Goal: Transaction & Acquisition: Purchase product/service

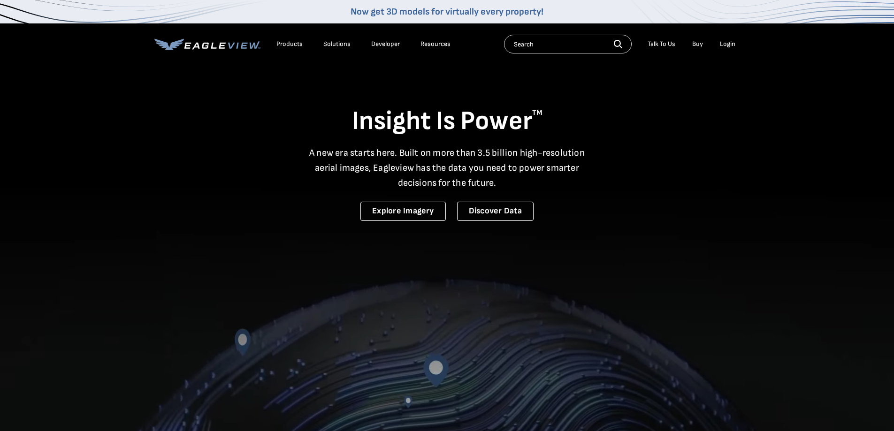
click at [722, 45] on div "Login" at bounding box center [727, 44] width 15 height 8
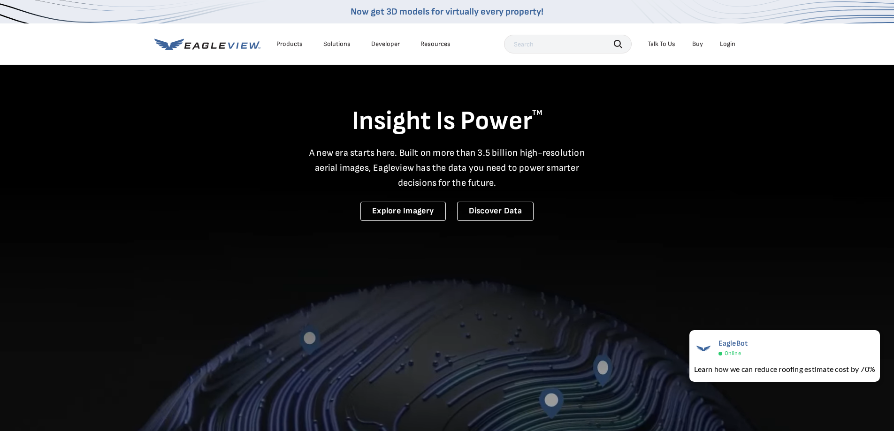
click at [725, 47] on div "Login" at bounding box center [727, 44] width 15 height 8
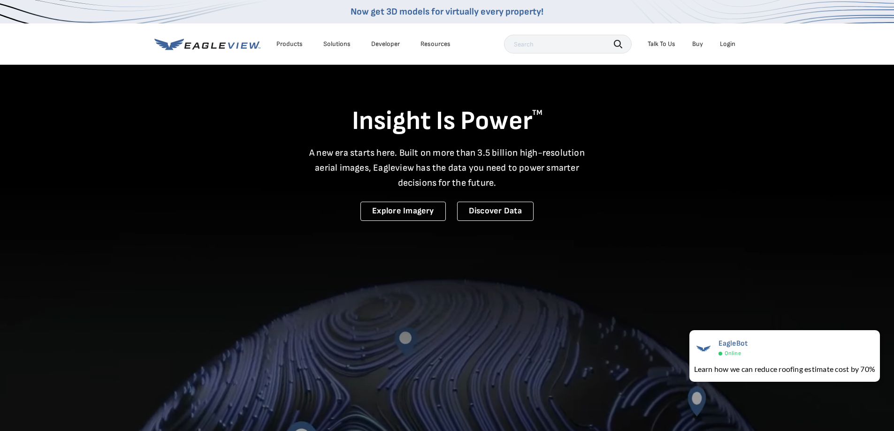
click at [727, 44] on div "Login" at bounding box center [727, 44] width 15 height 8
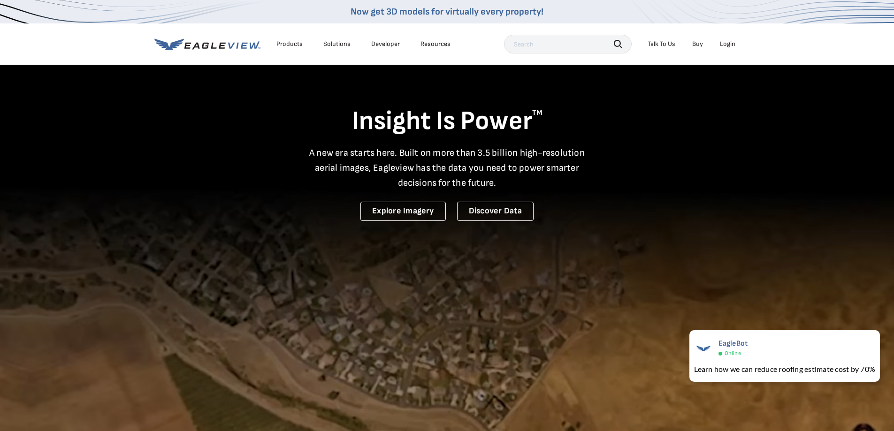
click at [90, 231] on video at bounding box center [447, 309] width 894 height 618
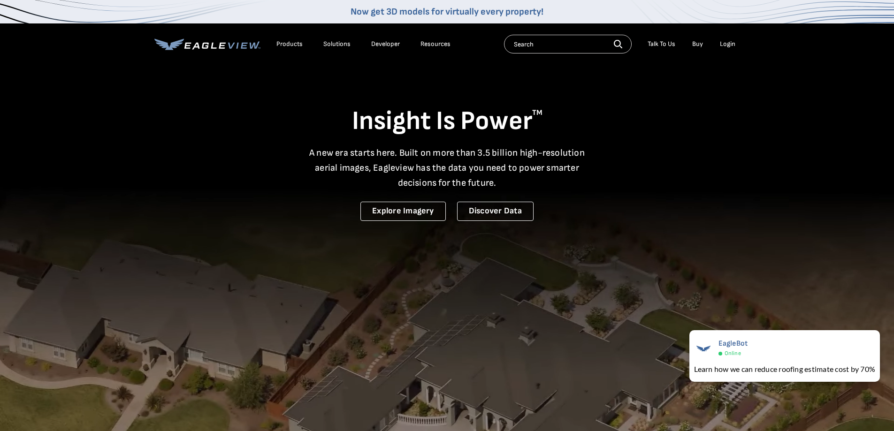
click at [724, 46] on div "Login" at bounding box center [727, 44] width 15 height 8
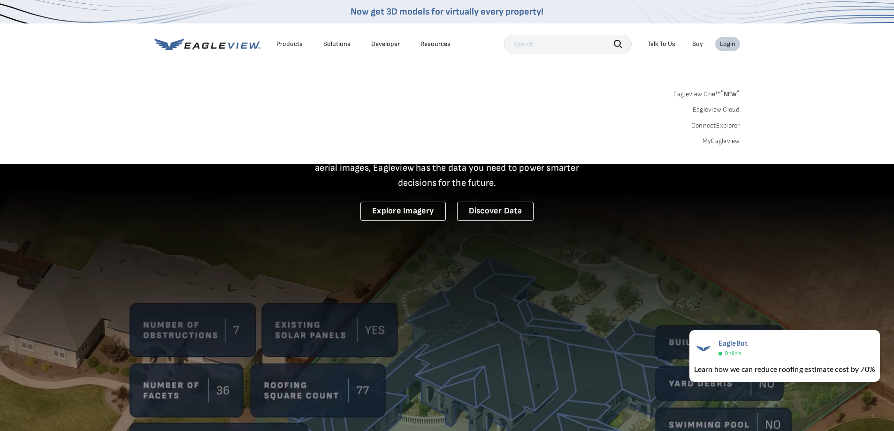
click at [725, 46] on div "Login" at bounding box center [727, 44] width 15 height 8
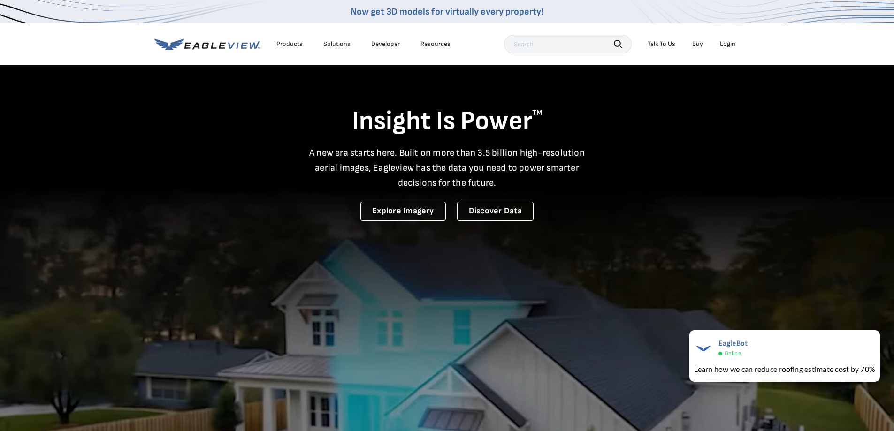
click at [725, 46] on div "Login" at bounding box center [727, 44] width 15 height 8
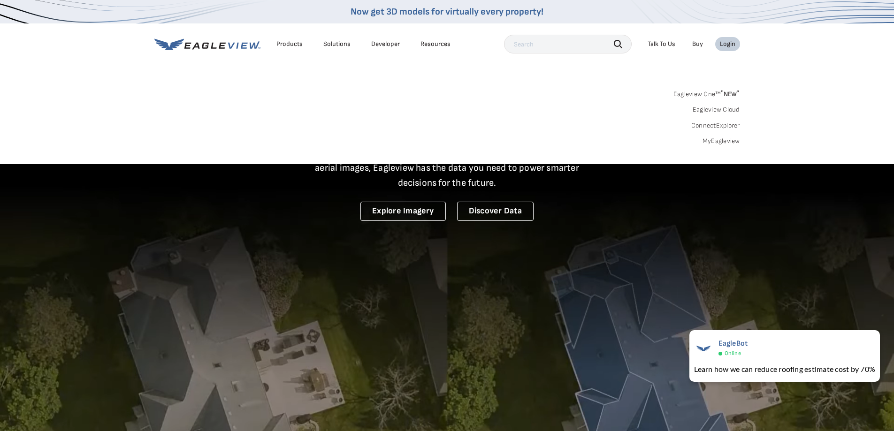
click at [719, 137] on link "MyEagleview" at bounding box center [721, 141] width 38 height 8
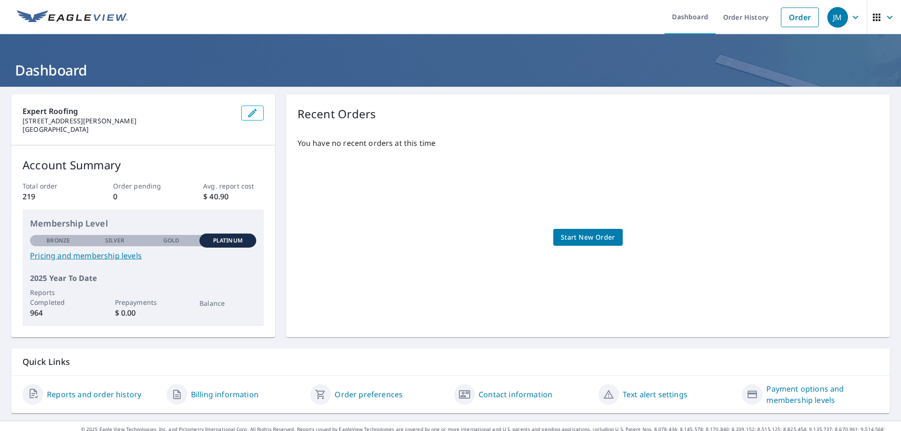
click at [579, 238] on span "Start New Order" at bounding box center [588, 238] width 54 height 12
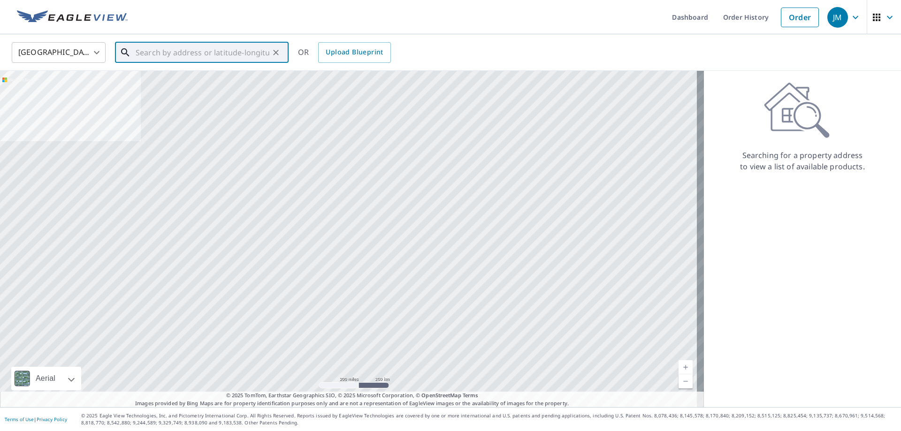
click at [145, 56] on input "text" at bounding box center [203, 52] width 134 height 26
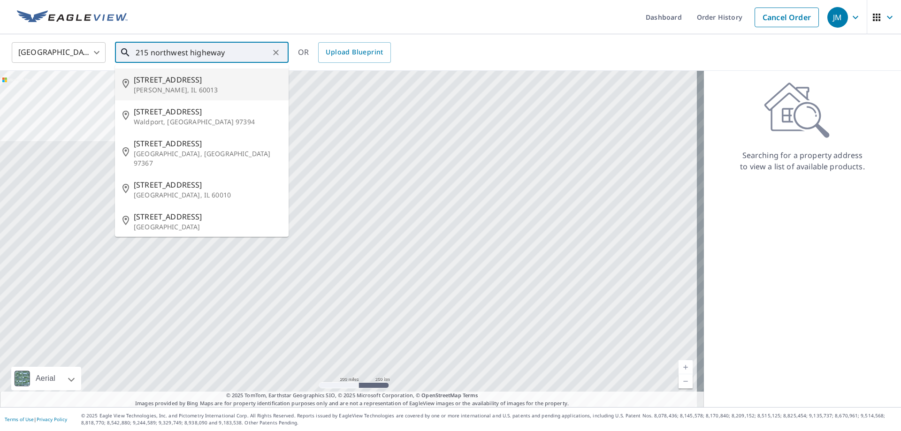
click at [152, 87] on p "Cary, IL 60013" at bounding box center [207, 89] width 147 height 9
type input "215 Northwest Hwy Cary, IL 60013"
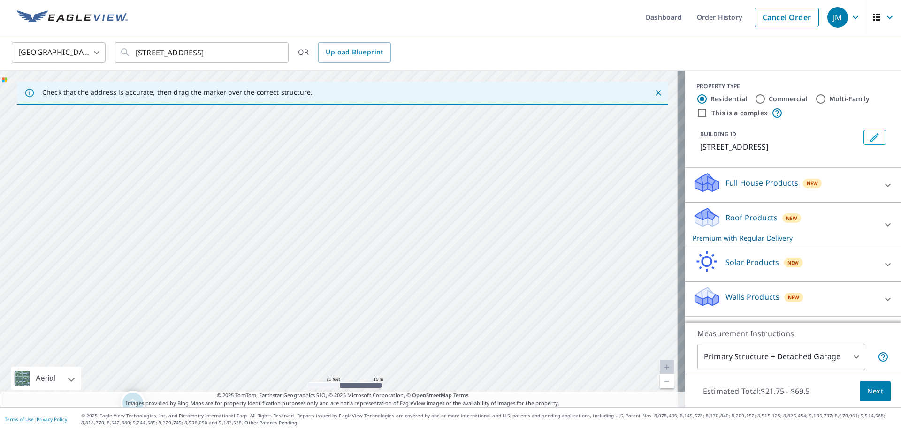
drag, startPoint x: 372, startPoint y: 155, endPoint x: 308, endPoint y: 240, distance: 106.3
click at [308, 240] on div "215 Northwest Hwy Cary, IL 60013" at bounding box center [342, 239] width 685 height 336
drag, startPoint x: 259, startPoint y: 165, endPoint x: 416, endPoint y: 279, distance: 193.8
click at [416, 279] on div "215 Northwest Hwy Cary, IL 60013" at bounding box center [342, 239] width 685 height 336
drag, startPoint x: 337, startPoint y: 272, endPoint x: 340, endPoint y: 192, distance: 79.8
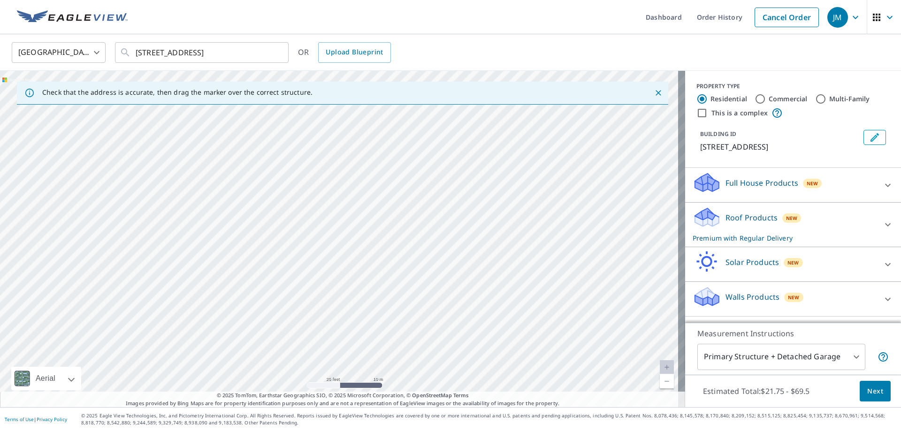
click at [340, 192] on div "215 Northwest Hwy Cary, IL 60013" at bounding box center [342, 239] width 685 height 336
drag, startPoint x: 440, startPoint y: 226, endPoint x: 334, endPoint y: 228, distance: 107.0
click at [334, 228] on div "215 Northwest Hwy Cary, IL 60013" at bounding box center [342, 239] width 685 height 336
drag, startPoint x: 378, startPoint y: 206, endPoint x: 345, endPoint y: 245, distance: 50.9
click at [345, 245] on div "215 Northwest Hwy Cary, IL 60013" at bounding box center [342, 239] width 685 height 336
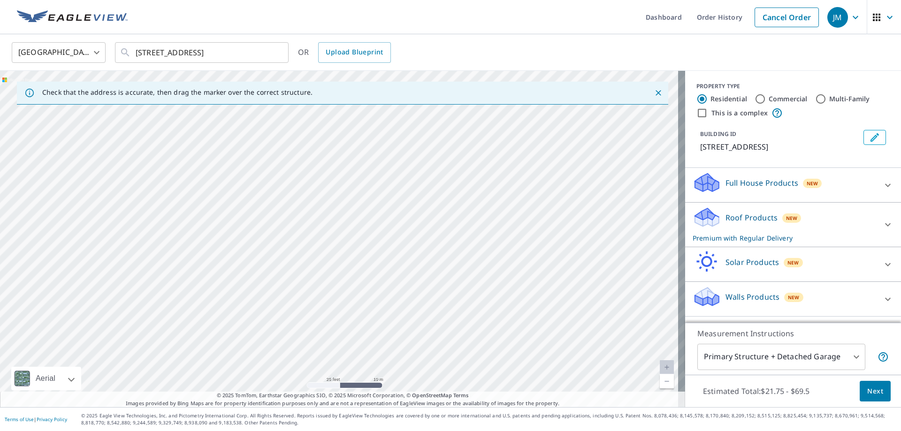
click at [391, 229] on div "215 Northwest Hwy Cary, IL 60013" at bounding box center [342, 239] width 685 height 336
drag, startPoint x: 447, startPoint y: 154, endPoint x: 302, endPoint y: 309, distance: 211.7
click at [309, 304] on div "215 Northwest Hwy Cary, IL 60013" at bounding box center [342, 239] width 685 height 336
drag, startPoint x: 316, startPoint y: 233, endPoint x: 317, endPoint y: 330, distance: 96.6
click at [317, 330] on div "215 Northwest Hwy Cary, IL 60013" at bounding box center [342, 239] width 685 height 336
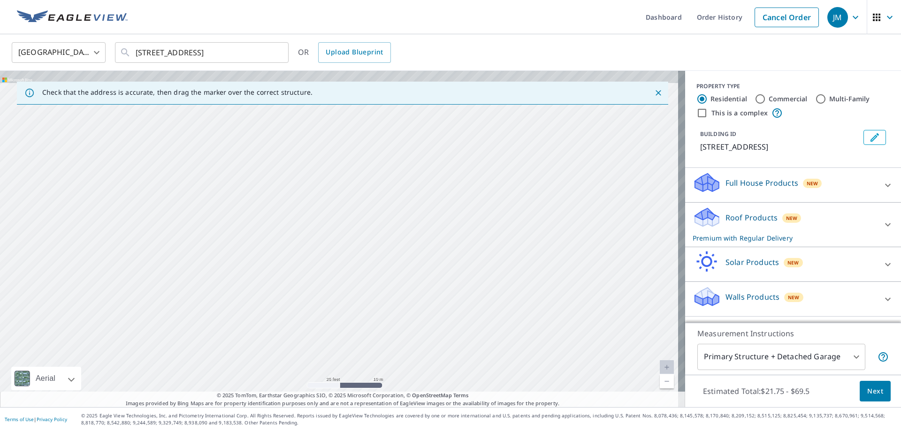
drag, startPoint x: 374, startPoint y: 181, endPoint x: 370, endPoint y: 260, distance: 79.4
click at [370, 260] on div "215 Northwest Hwy Cary, IL 60013" at bounding box center [342, 239] width 685 height 336
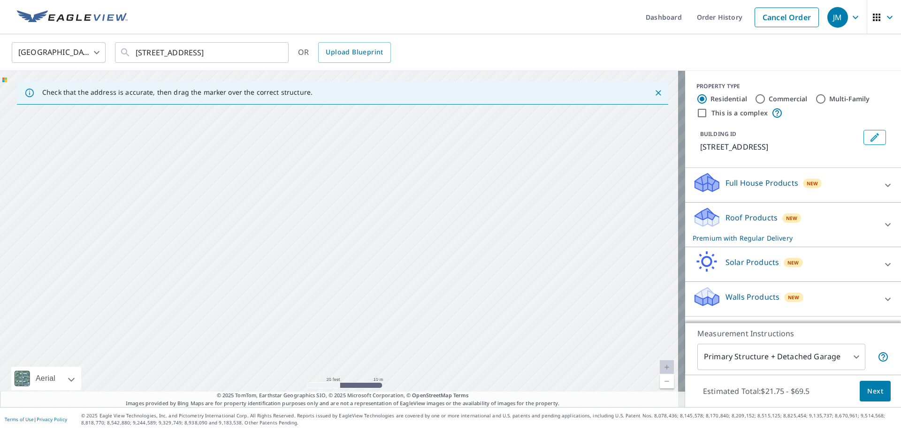
drag, startPoint x: 346, startPoint y: 246, endPoint x: 269, endPoint y: 212, distance: 84.2
click at [269, 212] on div "215 Northwest Hwy Cary, IL 60013" at bounding box center [342, 239] width 685 height 336
drag, startPoint x: 293, startPoint y: 234, endPoint x: 342, endPoint y: 247, distance: 50.9
click at [342, 247] on div "215 Northwest Hwy Cary, IL 60013" at bounding box center [342, 239] width 685 height 336
drag, startPoint x: 235, startPoint y: 263, endPoint x: 283, endPoint y: 219, distance: 65.4
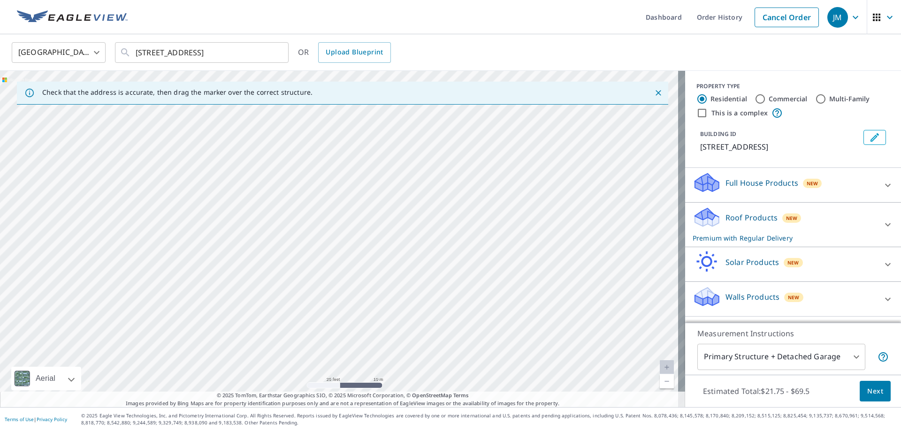
click at [283, 219] on div "215 Northwest Hwy Cary, IL 60013" at bounding box center [342, 239] width 685 height 336
drag, startPoint x: 149, startPoint y: 276, endPoint x: 178, endPoint y: 243, distance: 43.9
click at [178, 243] on div "215 Northwest Hwy Cary, IL 60013" at bounding box center [342, 239] width 685 height 336
click at [599, 226] on div "215 Northwest Hwy Cary, IL 60013" at bounding box center [342, 239] width 685 height 336
drag, startPoint x: 436, startPoint y: 187, endPoint x: 392, endPoint y: 261, distance: 86.2
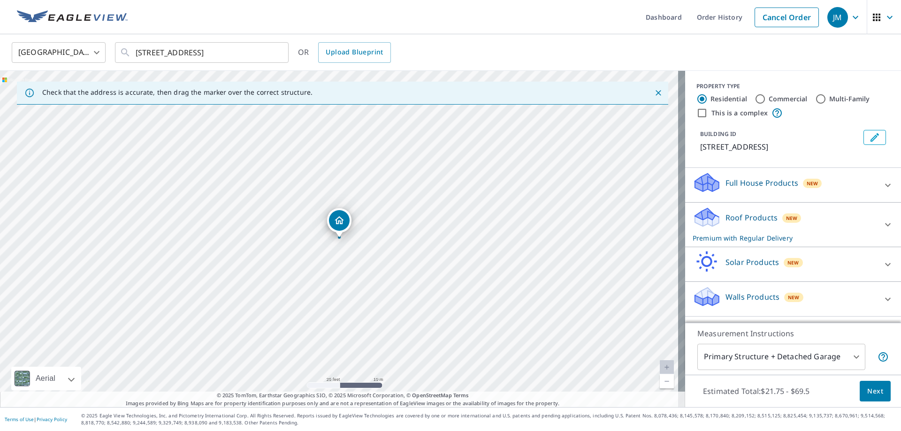
click at [392, 261] on div "215 Northwest Hwy Cary, IL 60013" at bounding box center [342, 239] width 685 height 336
drag, startPoint x: 412, startPoint y: 167, endPoint x: 353, endPoint y: 296, distance: 142.1
click at [356, 293] on div "215 Northwest Hwy Cary, IL 60013" at bounding box center [342, 239] width 685 height 336
drag, startPoint x: 435, startPoint y: 216, endPoint x: 364, endPoint y: 266, distance: 87.2
click at [364, 266] on div "215 Northwest Hwy Cary, IL 60013" at bounding box center [342, 239] width 685 height 336
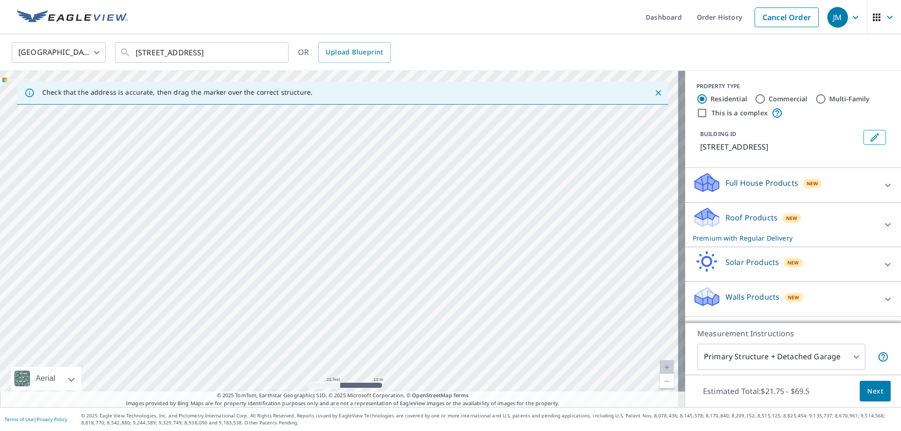
drag, startPoint x: 289, startPoint y: 274, endPoint x: 320, endPoint y: 299, distance: 39.4
click at [320, 299] on div "215 Northwest Hwy Cary, IL 60013" at bounding box center [342, 239] width 685 height 336
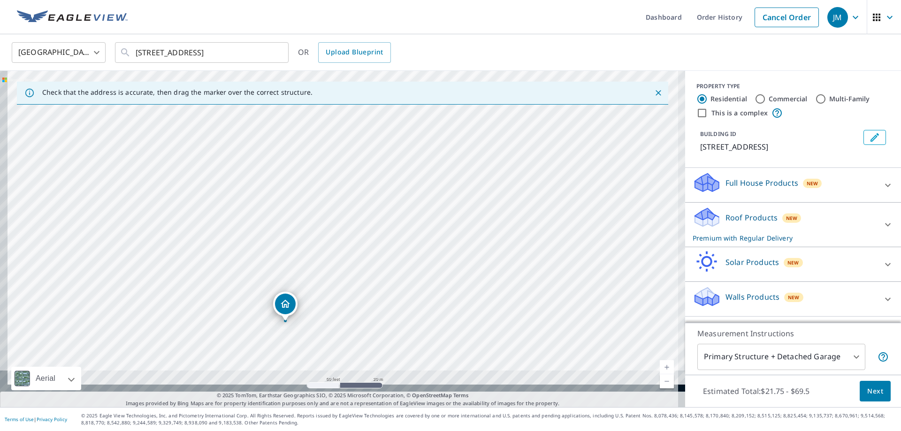
drag, startPoint x: 270, startPoint y: 323, endPoint x: 297, endPoint y: 235, distance: 92.3
click at [297, 235] on div "215 Northwest Hwy Cary, IL 60013" at bounding box center [342, 239] width 685 height 336
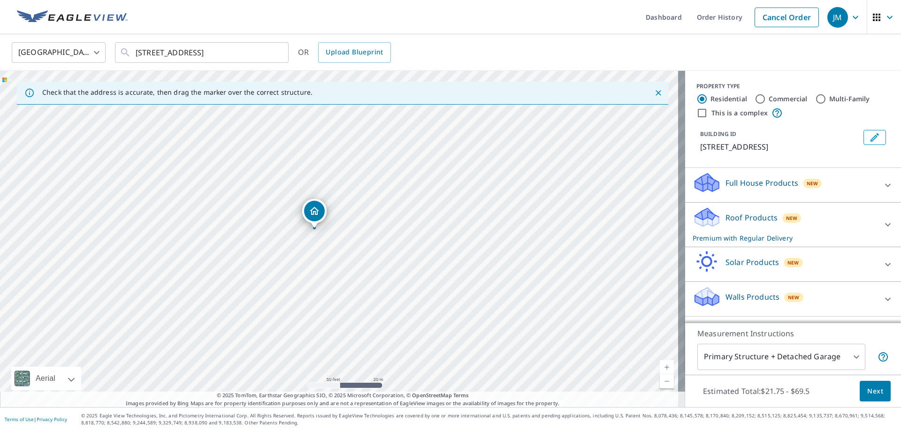
drag, startPoint x: 233, startPoint y: 322, endPoint x: 260, endPoint y: 233, distance: 92.7
click at [260, 233] on div "215 Northwest Hwy Cary, IL 60013" at bounding box center [342, 239] width 685 height 336
drag, startPoint x: 440, startPoint y: 127, endPoint x: 377, endPoint y: 293, distance: 178.0
click at [377, 292] on div "215 Northwest Hwy Cary, IL 60013" at bounding box center [342, 239] width 685 height 336
drag, startPoint x: 418, startPoint y: 168, endPoint x: 450, endPoint y: 251, distance: 89.6
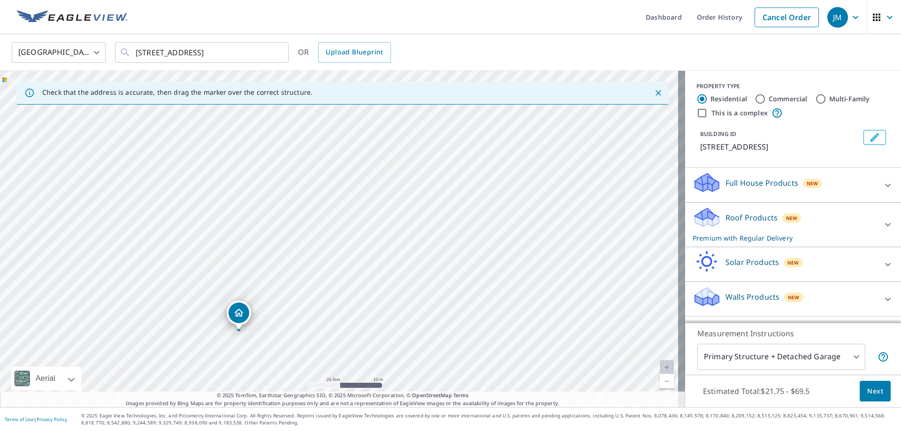
click at [450, 251] on div "215 Northwest Hwy Cary, IL 60013" at bounding box center [342, 239] width 685 height 336
click at [452, 176] on div "215 Northwest Hwy Cary, IL 60013" at bounding box center [342, 239] width 685 height 336
drag, startPoint x: 449, startPoint y: 131, endPoint x: 335, endPoint y: 283, distance: 190.1
click at [359, 265] on div "215 Northwest Hwy Cary, IL 60013" at bounding box center [342, 239] width 685 height 336
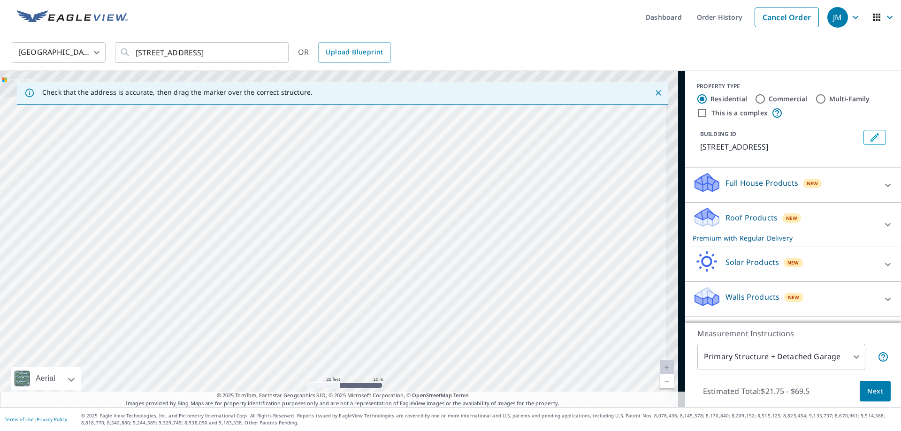
drag, startPoint x: 372, startPoint y: 197, endPoint x: 313, endPoint y: 270, distance: 94.1
click at [313, 270] on div "215 Northwest Hwy Cary, IL 60013" at bounding box center [342, 239] width 685 height 336
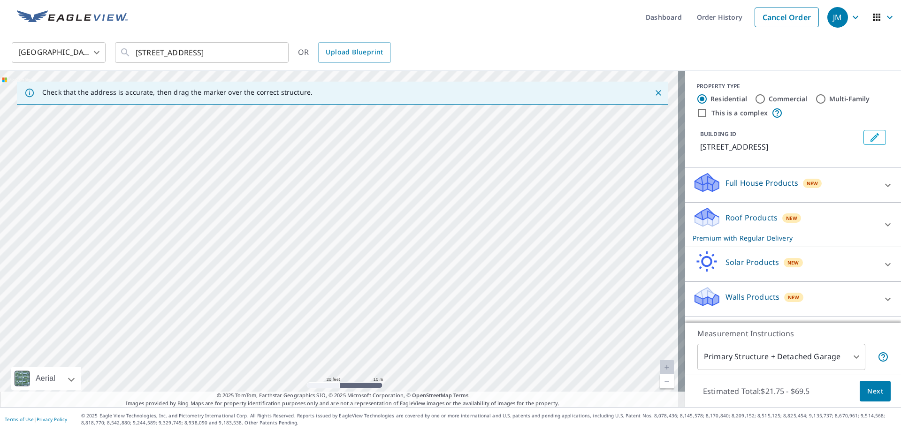
drag, startPoint x: 331, startPoint y: 257, endPoint x: 447, endPoint y: 182, distance: 137.8
click at [447, 182] on div "215 Northwest Hwy Cary, IL 60013" at bounding box center [342, 239] width 685 height 336
drag, startPoint x: 309, startPoint y: 353, endPoint x: 459, endPoint y: 165, distance: 240.7
drag, startPoint x: 340, startPoint y: 222, endPoint x: 382, endPoint y: 161, distance: 74.1
click at [770, 17] on link "Cancel Order" at bounding box center [786, 18] width 64 height 20
